Goal: Information Seeking & Learning: Learn about a topic

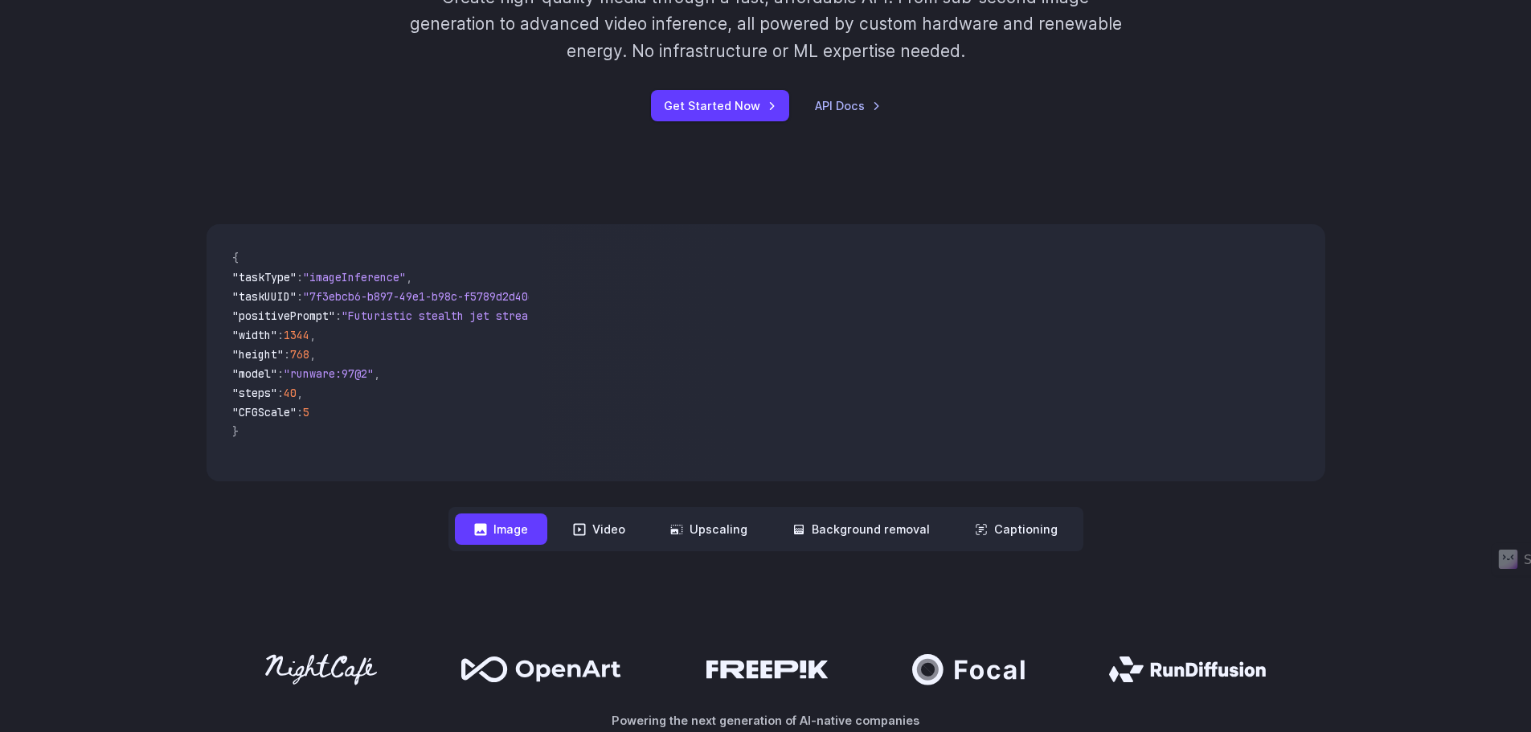
scroll to position [321, 0]
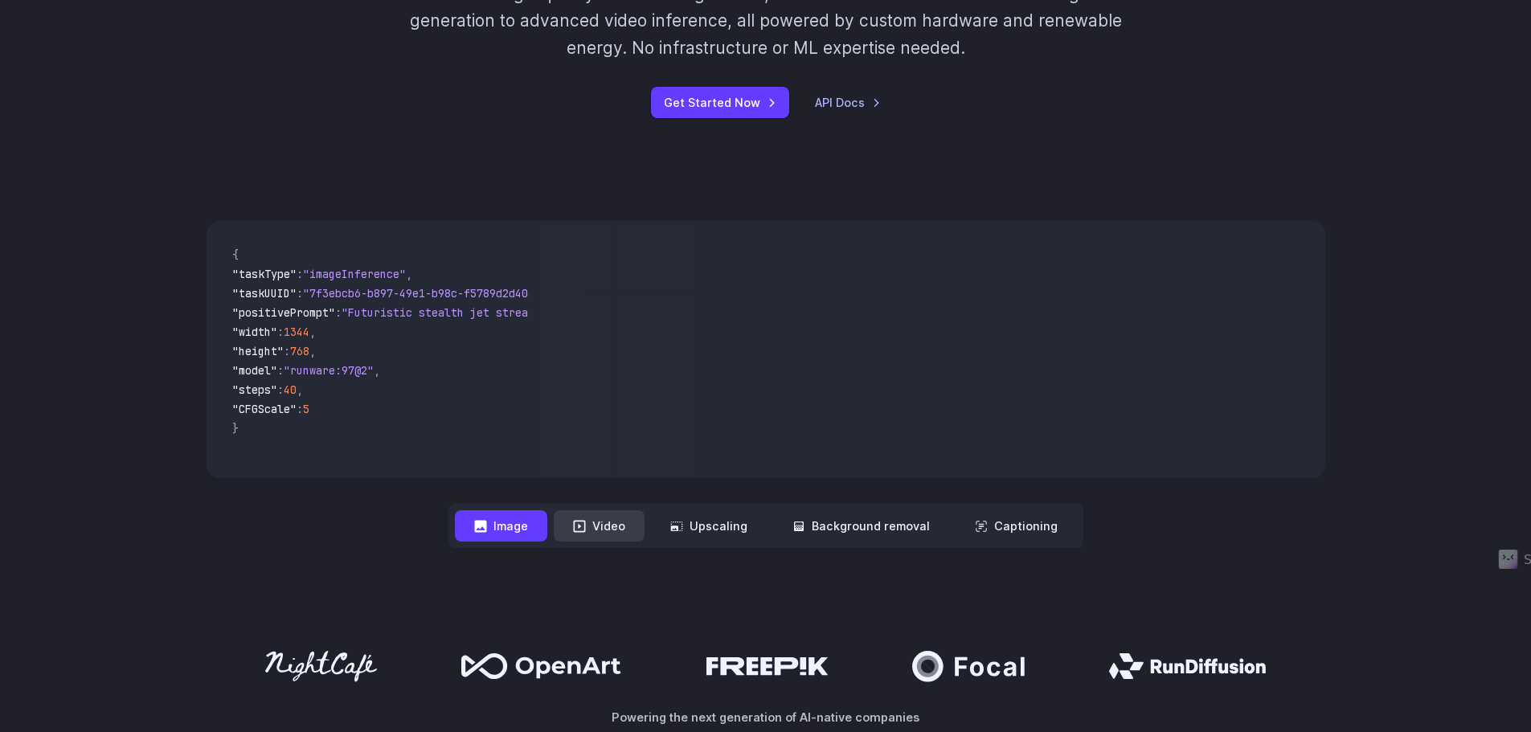
click at [576, 525] on button "Video" at bounding box center [599, 525] width 91 height 31
click at [506, 531] on button "Image" at bounding box center [501, 525] width 92 height 31
click at [605, 529] on button "Video" at bounding box center [599, 525] width 91 height 31
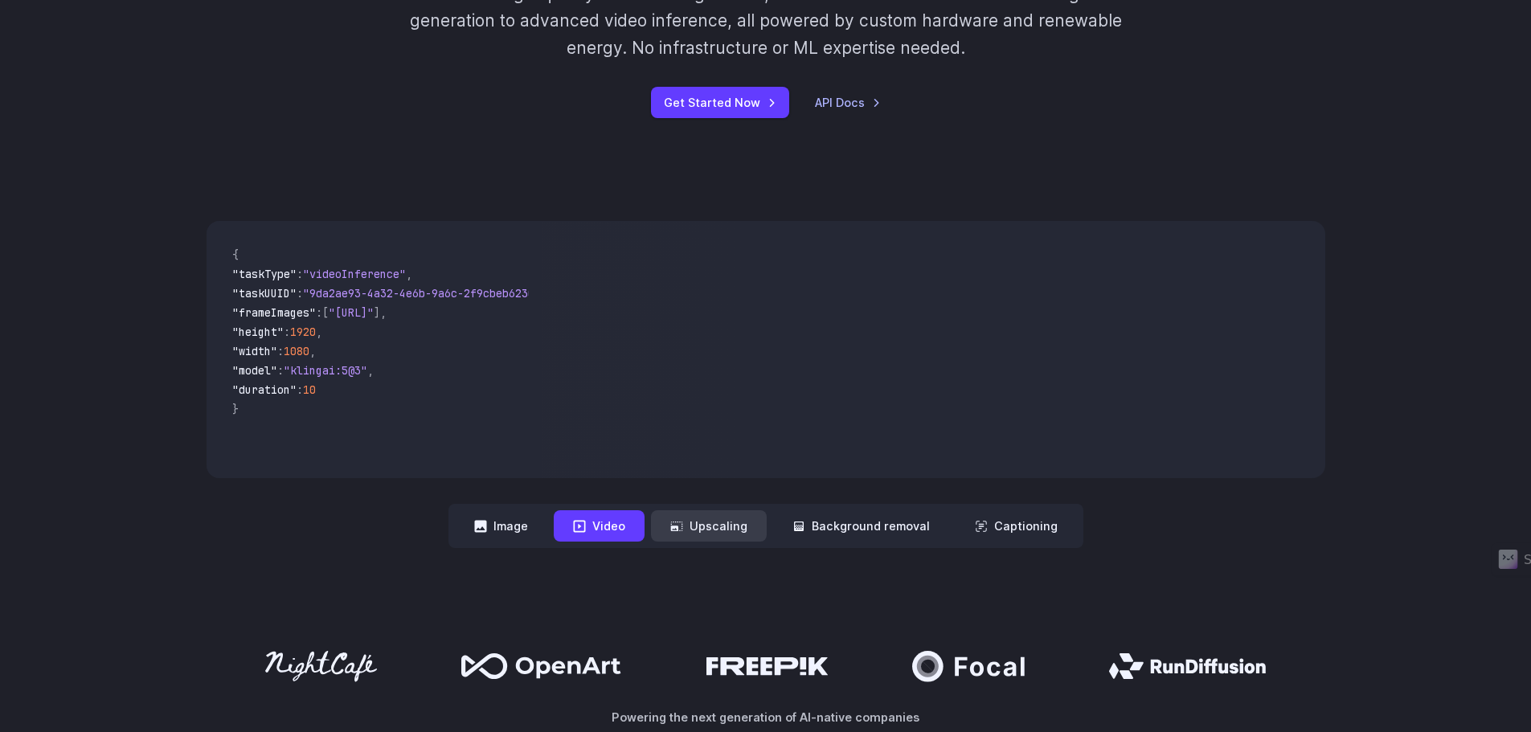
click at [717, 529] on button "Upscaling" at bounding box center [709, 525] width 116 height 31
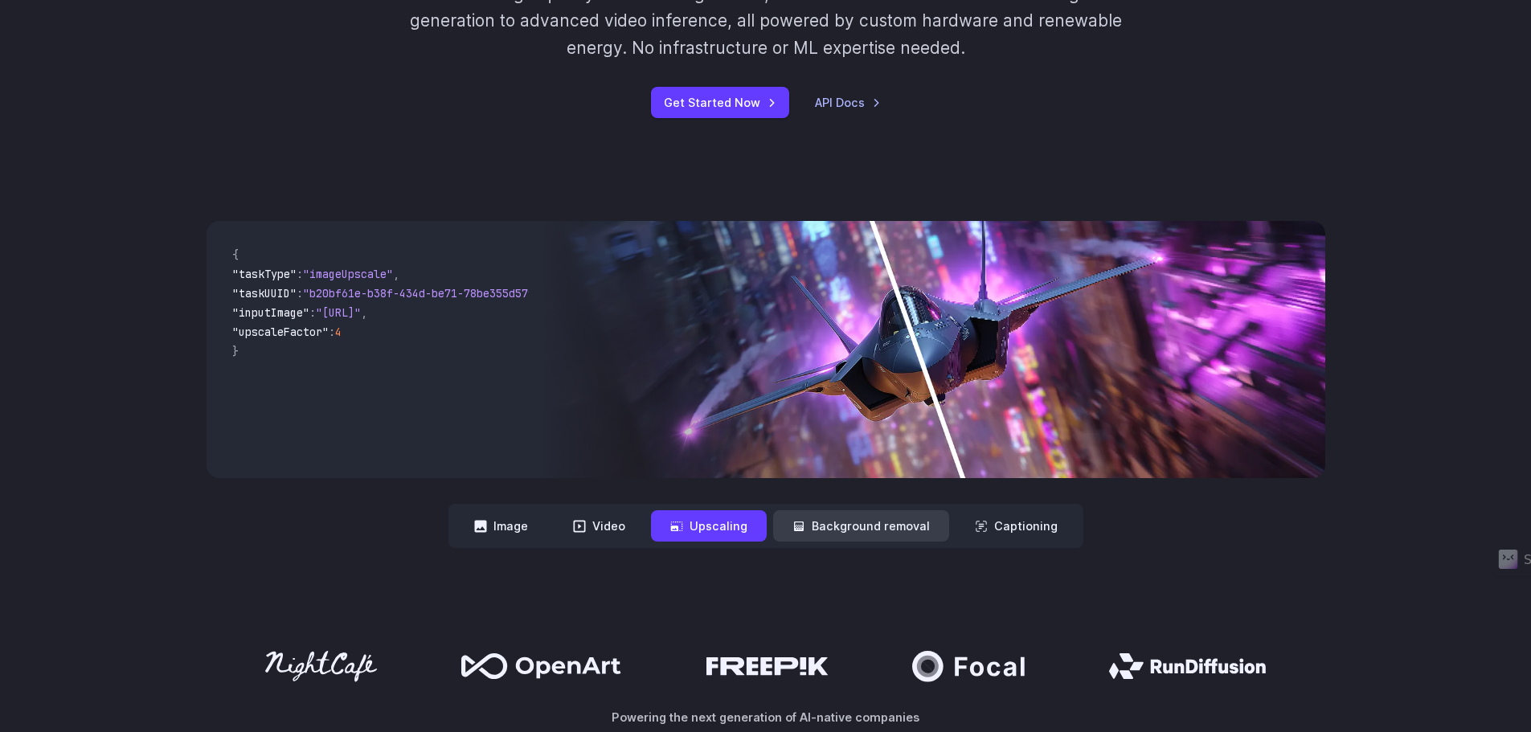
click at [844, 532] on button "Background removal" at bounding box center [861, 525] width 176 height 31
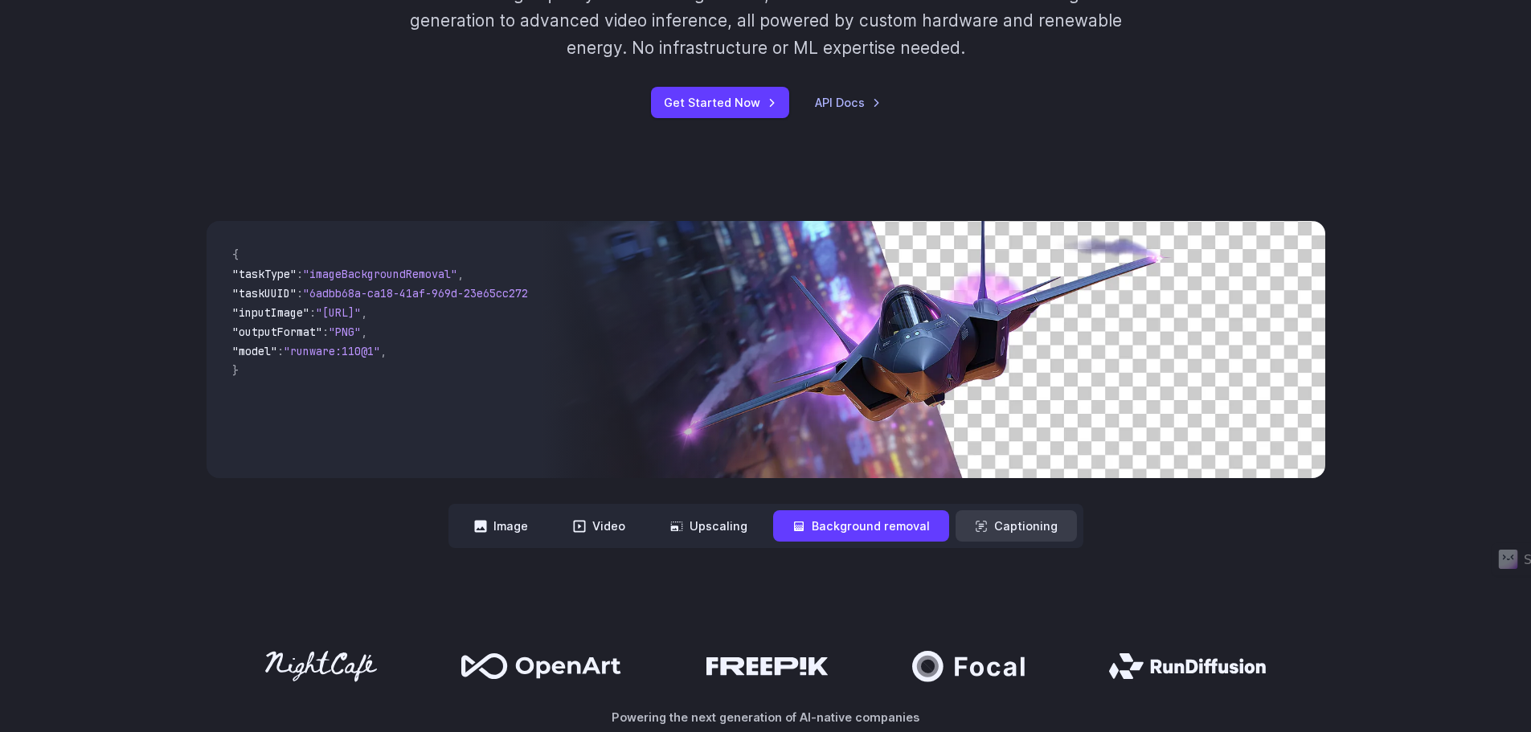
click at [1054, 529] on button "Captioning" at bounding box center [1015, 525] width 121 height 31
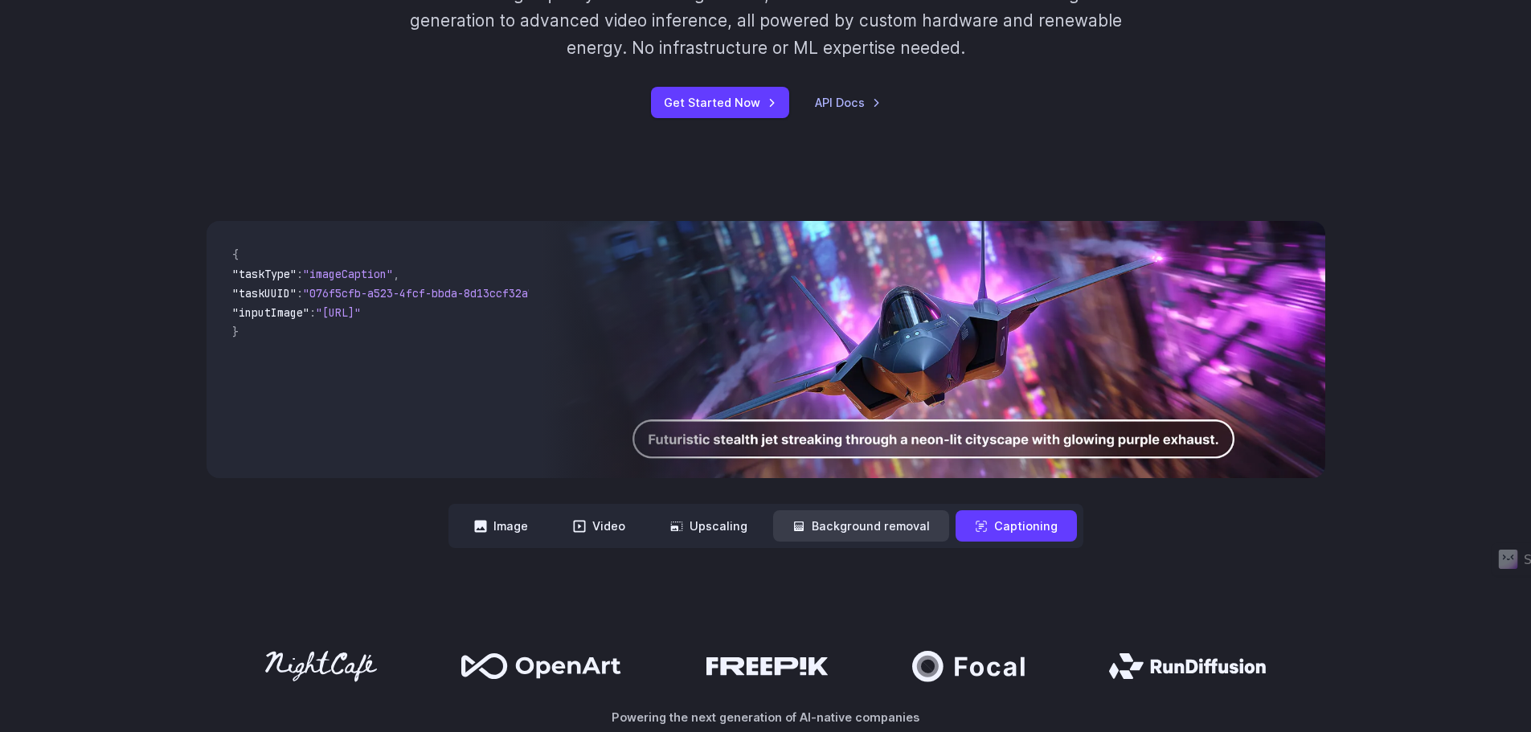
click at [834, 529] on button "Background removal" at bounding box center [861, 525] width 176 height 31
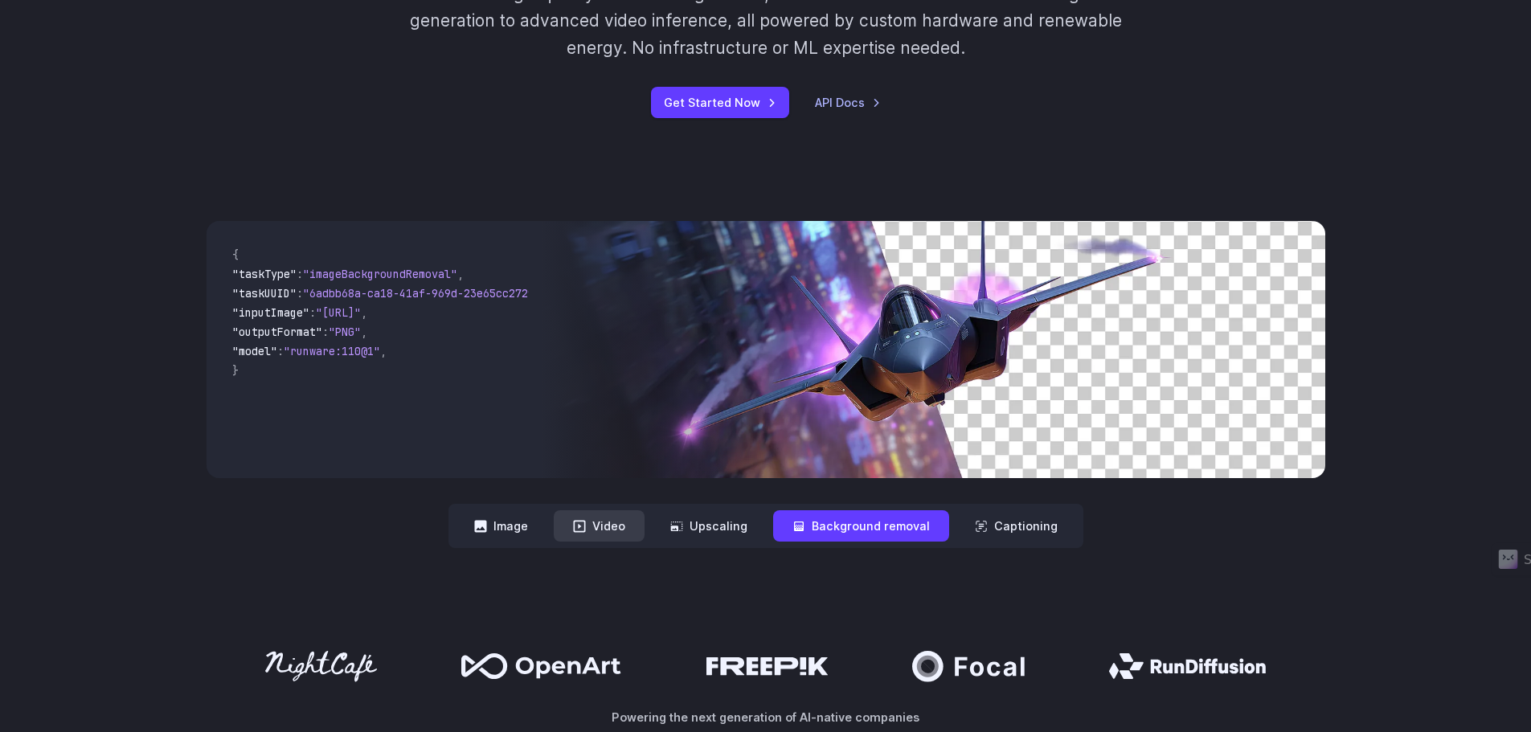
click at [632, 523] on button "Video" at bounding box center [599, 525] width 91 height 31
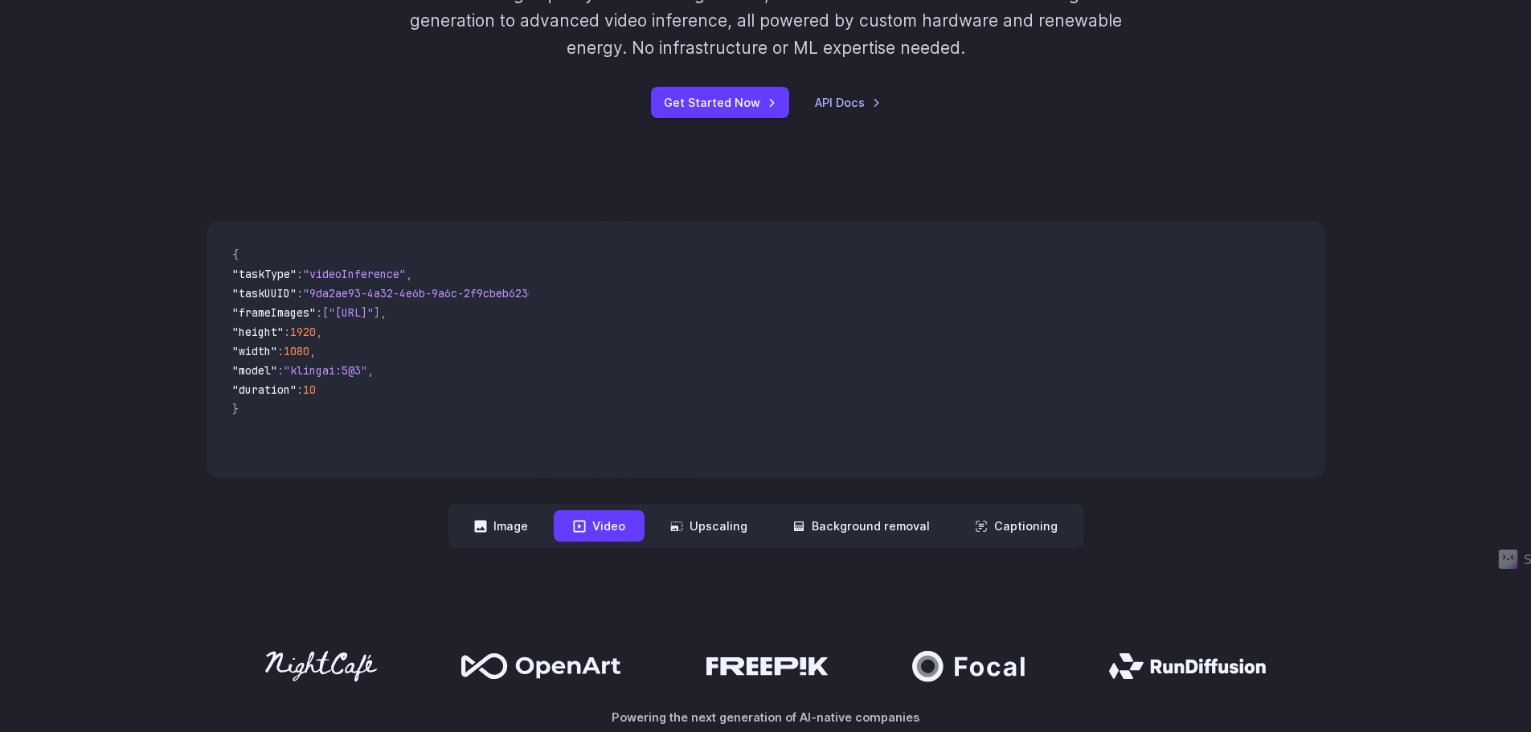
scroll to position [0, 0]
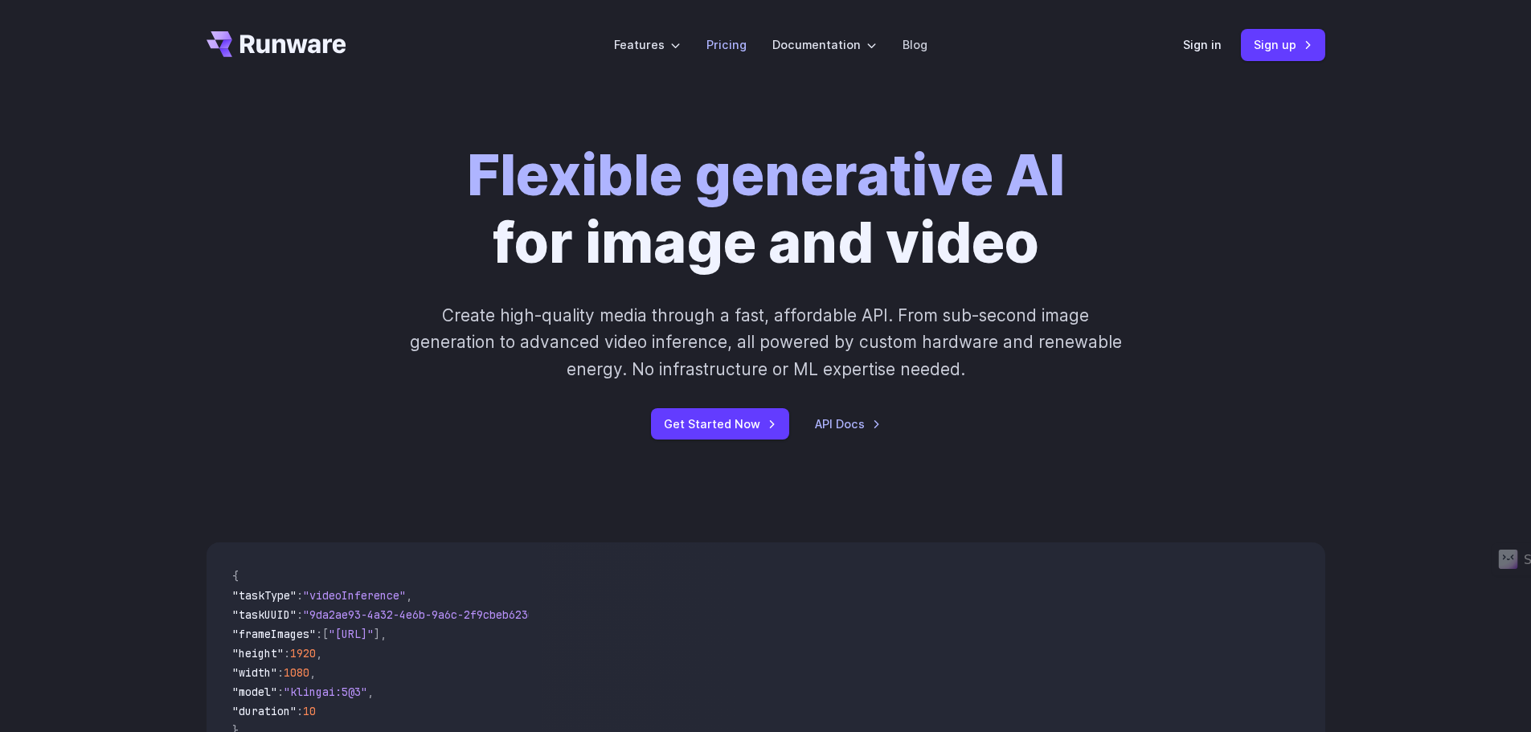
click at [745, 41] on link "Pricing" at bounding box center [726, 44] width 40 height 18
